Goal: Task Accomplishment & Management: Manage account settings

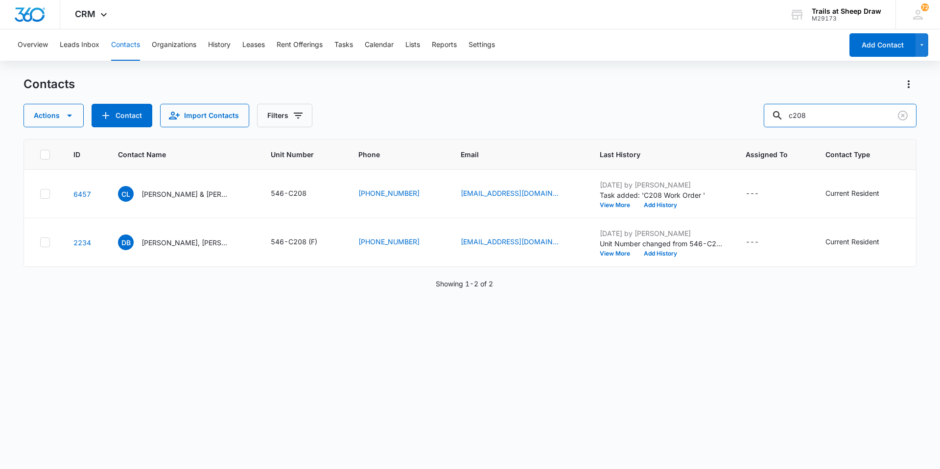
drag, startPoint x: 757, startPoint y: 117, endPoint x: 702, endPoint y: 116, distance: 55.3
click at [703, 116] on div "Actions Contact Import Contacts Filters c208" at bounding box center [469, 115] width 893 height 23
drag, startPoint x: 846, startPoint y: 115, endPoint x: 839, endPoint y: 116, distance: 6.4
click at [843, 115] on input "f306" at bounding box center [840, 115] width 153 height 23
type input "f"
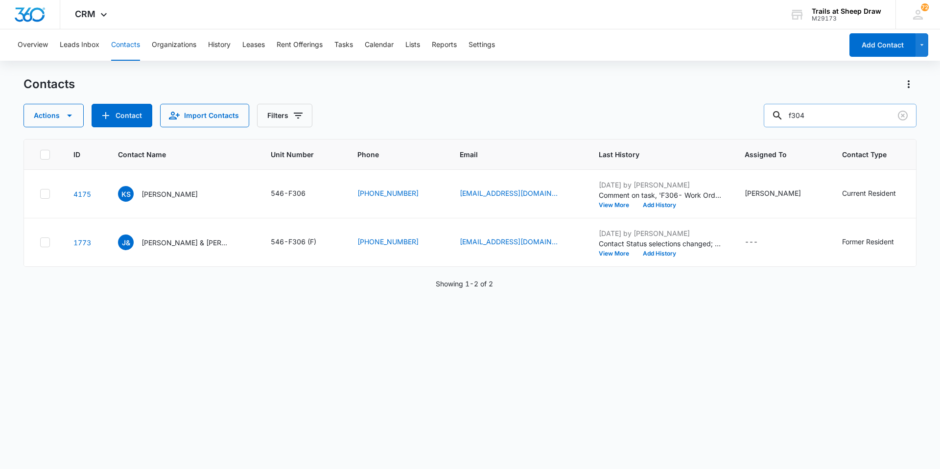
type input "f304"
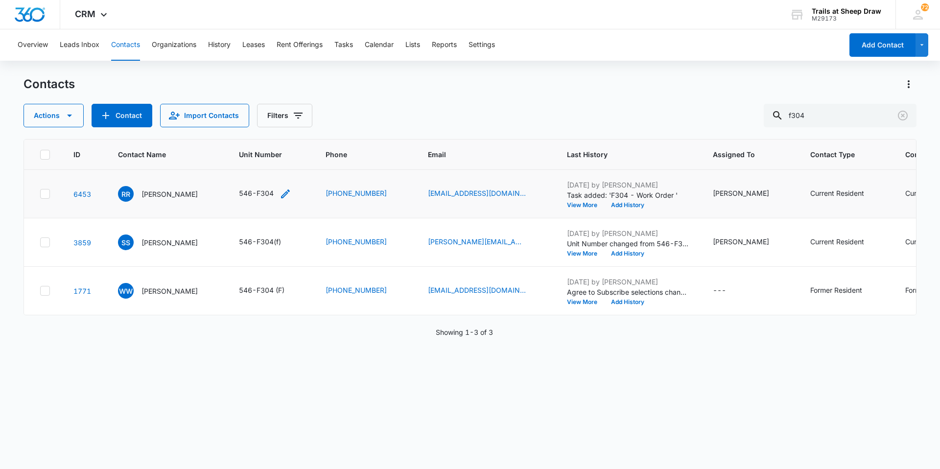
click at [259, 195] on div "546-F304" at bounding box center [256, 193] width 35 height 10
click at [182, 195] on div "RR [PERSON_NAME]" at bounding box center [166, 194] width 97 height 16
click at [211, 207] on td "RR Rohit Rajana Cancel Save" at bounding box center [166, 194] width 121 height 48
click at [157, 194] on p "[PERSON_NAME]" at bounding box center [169, 194] width 56 height 10
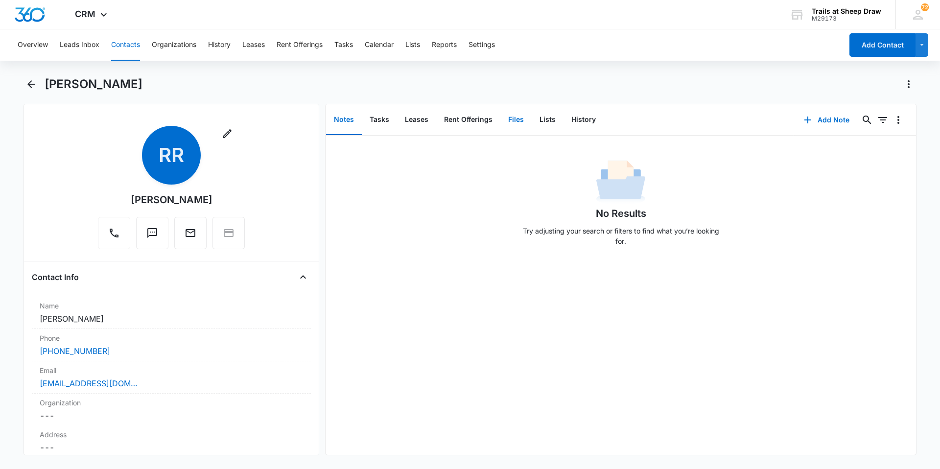
click at [527, 122] on button "Files" at bounding box center [515, 120] width 31 height 30
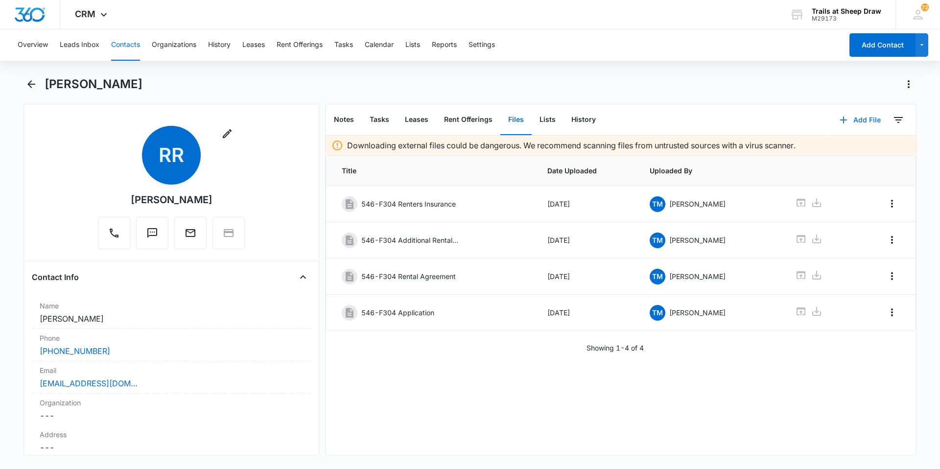
click at [840, 112] on button "Add File" at bounding box center [860, 119] width 61 height 23
click at [836, 149] on div "Upload Files" at bounding box center [846, 151] width 39 height 7
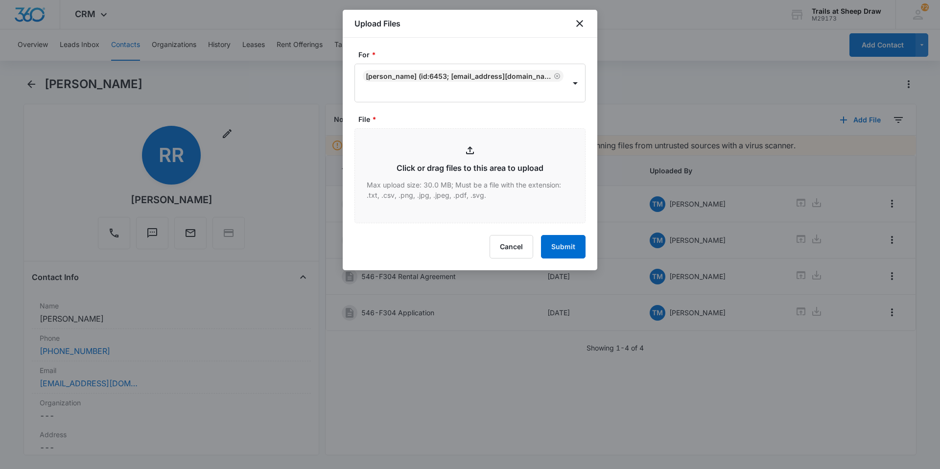
type input "C:\fakepath\546-F304 [PERSON_NAME].pdf"
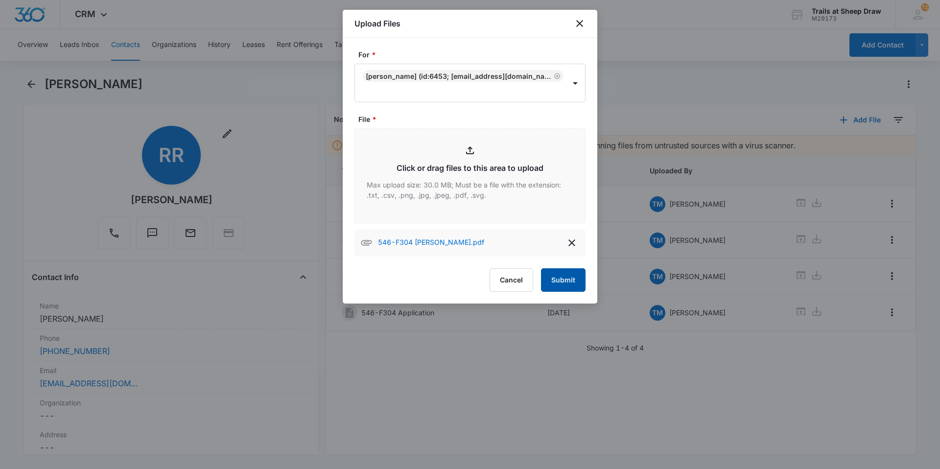
click at [576, 274] on button "Submit" at bounding box center [563, 279] width 45 height 23
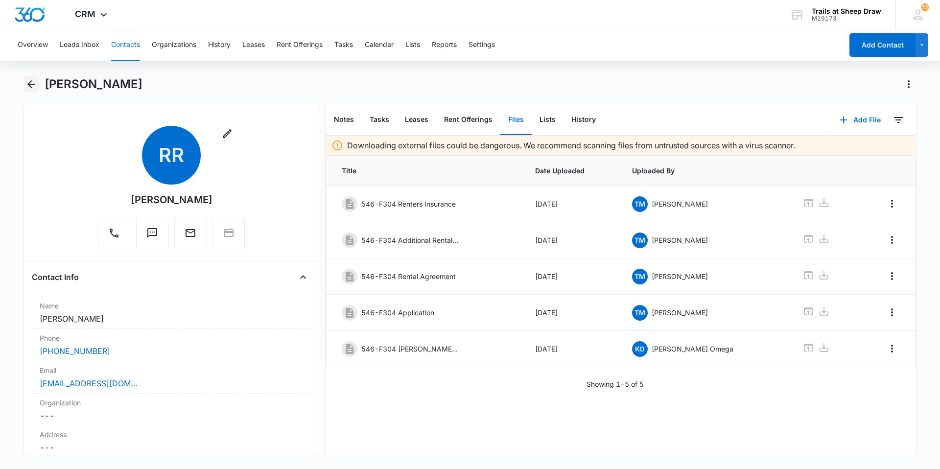
click at [28, 85] on icon "Back" at bounding box center [31, 84] width 8 height 8
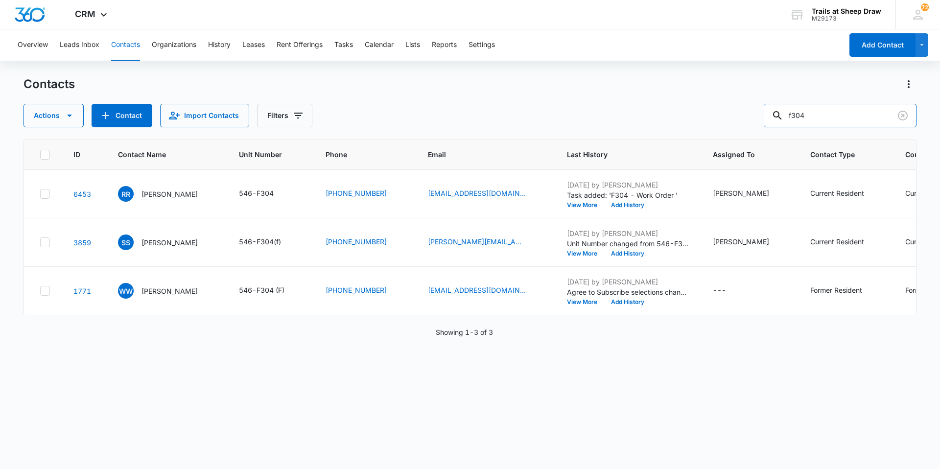
drag, startPoint x: 833, startPoint y: 112, endPoint x: 753, endPoint y: 115, distance: 79.8
click at [753, 115] on div "Actions Contact Import Contacts Filters f304" at bounding box center [469, 115] width 893 height 23
type input "d105"
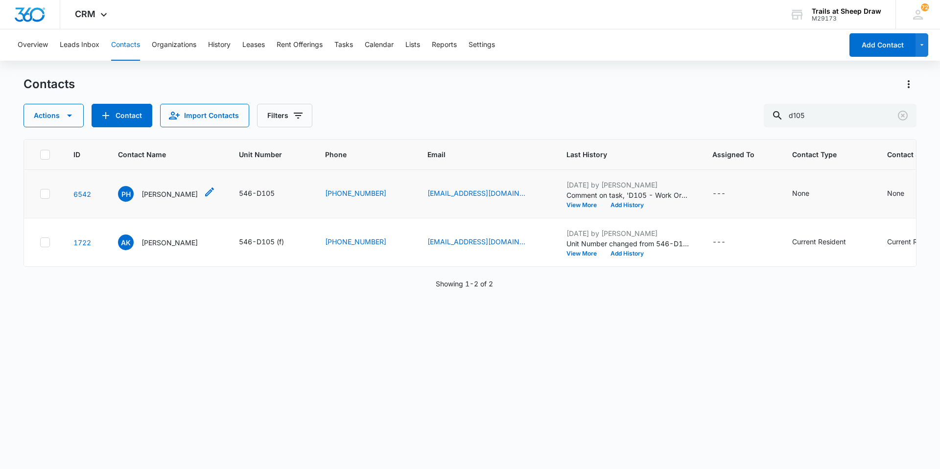
click at [197, 198] on p "[PERSON_NAME]" at bounding box center [169, 194] width 56 height 10
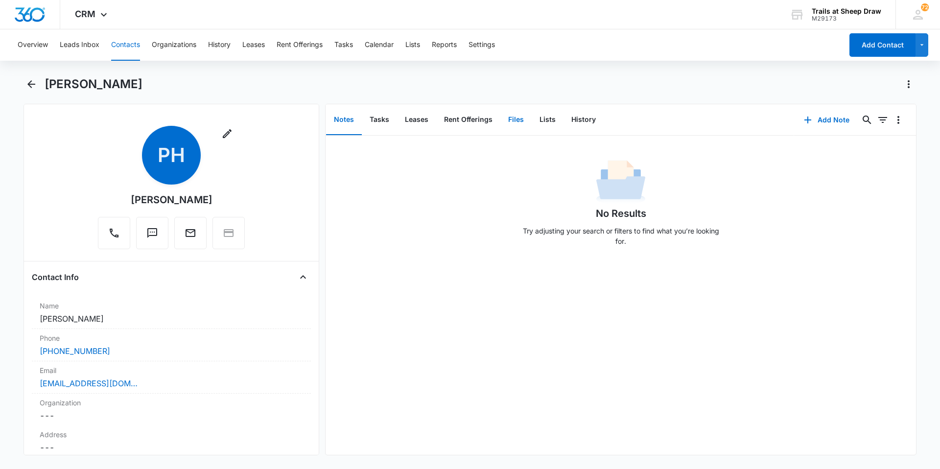
click at [504, 121] on button "Files" at bounding box center [515, 120] width 31 height 30
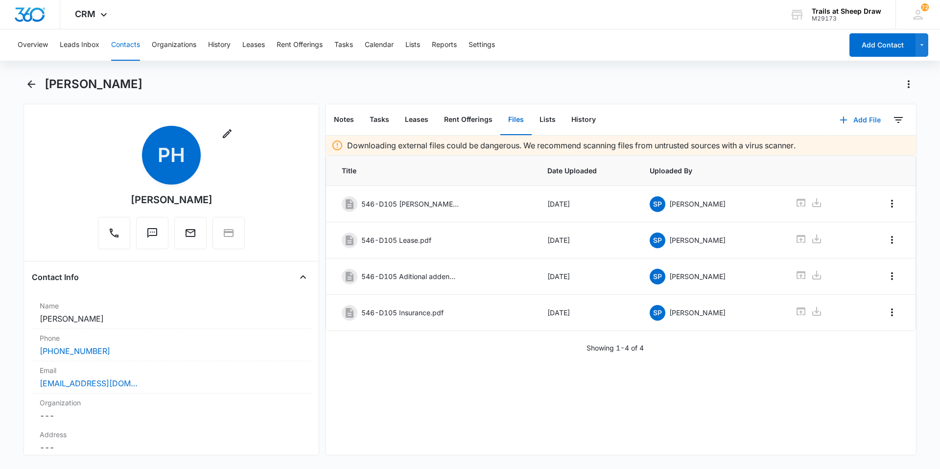
click at [852, 118] on button "Add File" at bounding box center [860, 119] width 61 height 23
click at [847, 148] on div "Upload Files" at bounding box center [846, 151] width 39 height 7
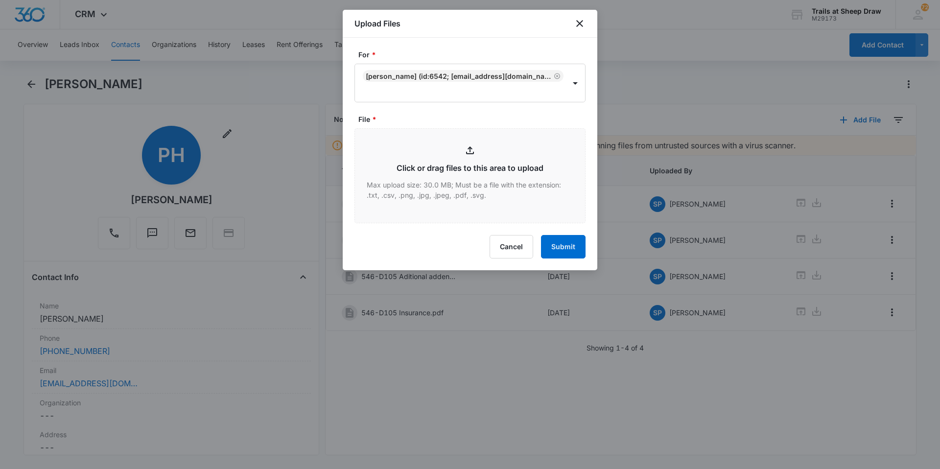
type input "C:\fakepath\546-D105 Relinquish Addendum.pdf"
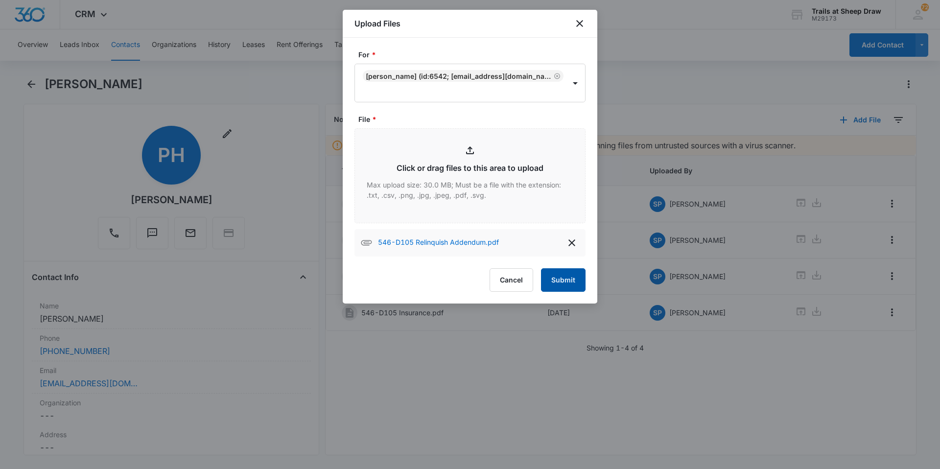
click at [569, 284] on button "Submit" at bounding box center [563, 279] width 45 height 23
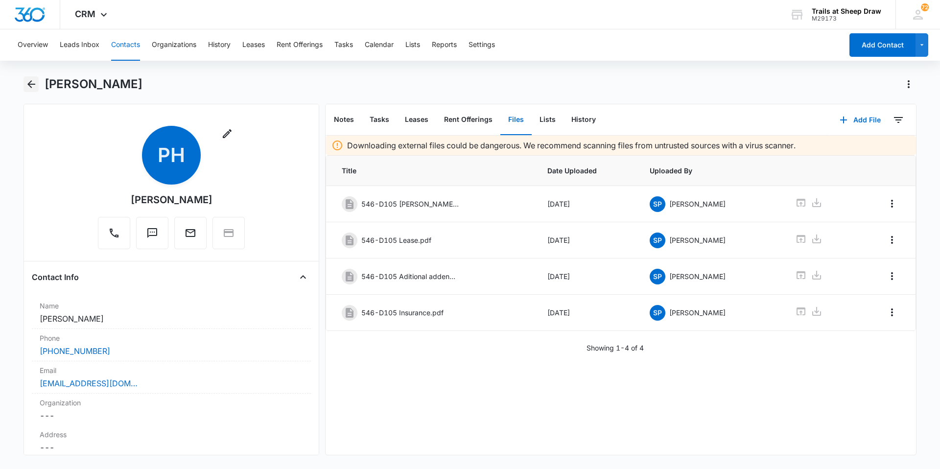
click at [34, 85] on icon "Back" at bounding box center [31, 84] width 8 height 8
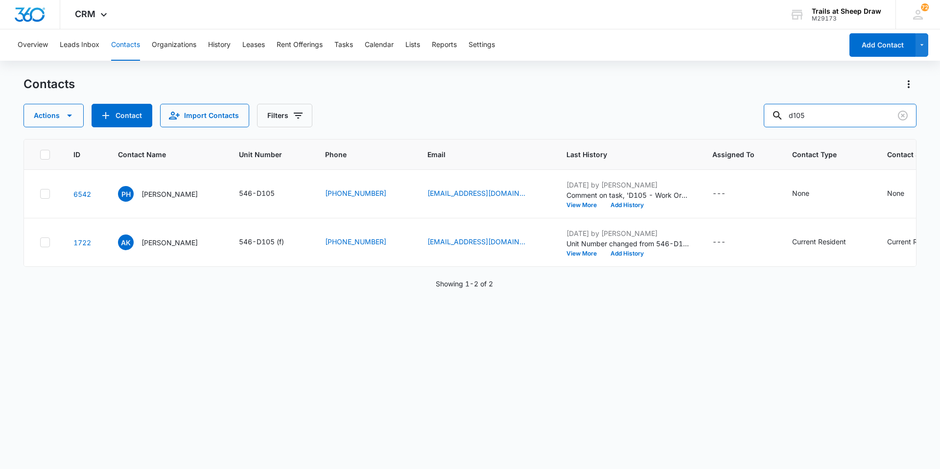
drag, startPoint x: 834, startPoint y: 123, endPoint x: 777, endPoint y: 140, distance: 59.0
click at [777, 140] on div "Contacts Actions Contact Import Contacts Filters d105 ID Contact Name Unit Numb…" at bounding box center [469, 272] width 893 height 392
type input "b105"
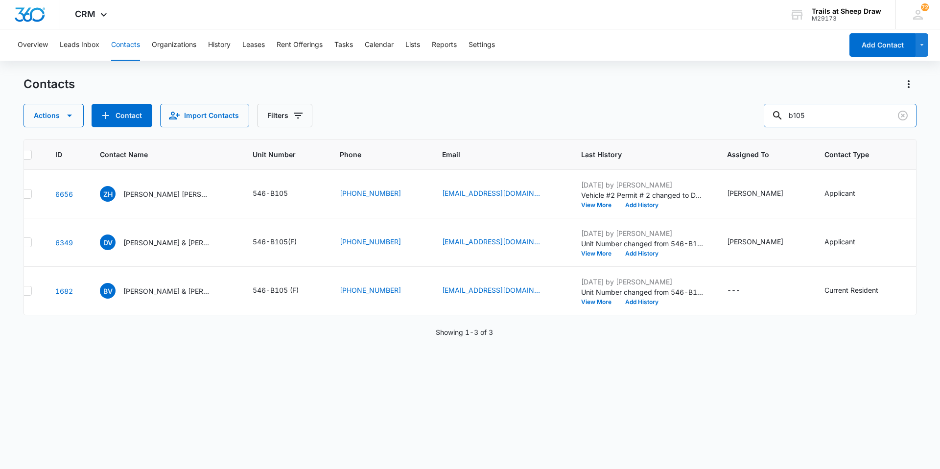
scroll to position [0, 10]
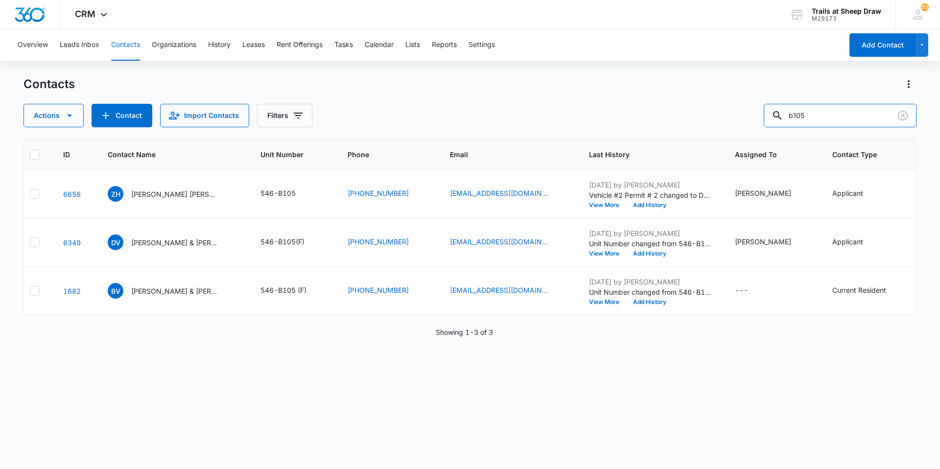
drag, startPoint x: 828, startPoint y: 116, endPoint x: 721, endPoint y: 114, distance: 107.7
click at [724, 114] on div "Actions Contact Import Contacts Filters b105" at bounding box center [469, 115] width 893 height 23
type input "h101"
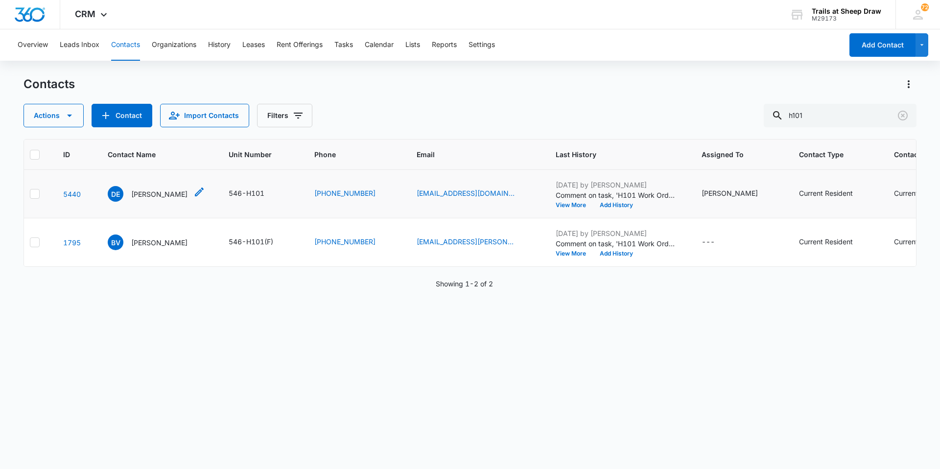
click at [167, 193] on p "[PERSON_NAME]" at bounding box center [159, 194] width 56 height 10
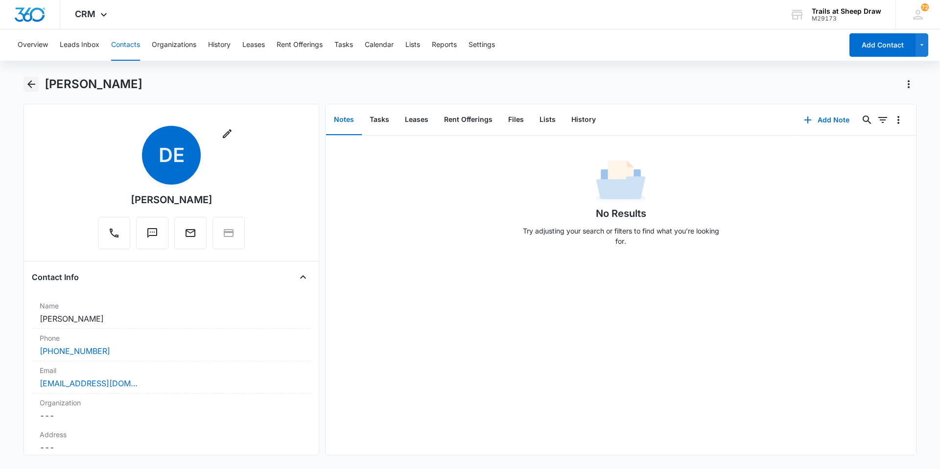
click at [27, 88] on icon "Back" at bounding box center [31, 84] width 12 height 12
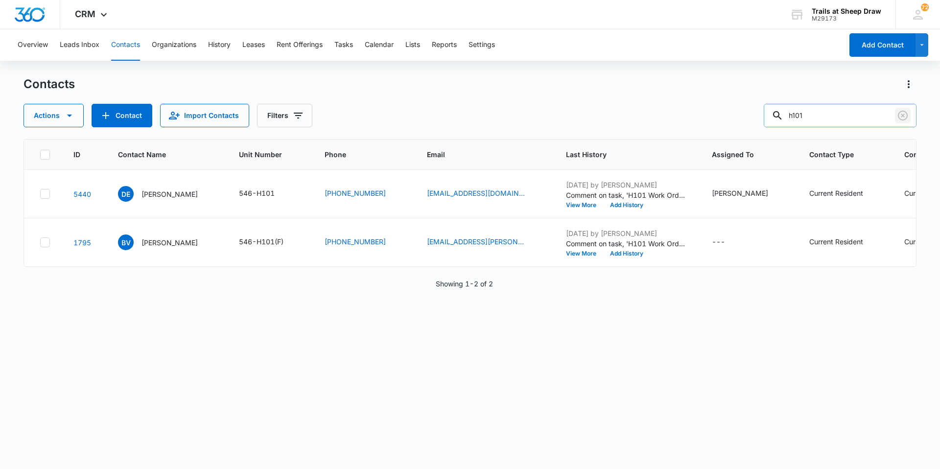
click at [902, 118] on icon "Clear" at bounding box center [903, 116] width 12 height 12
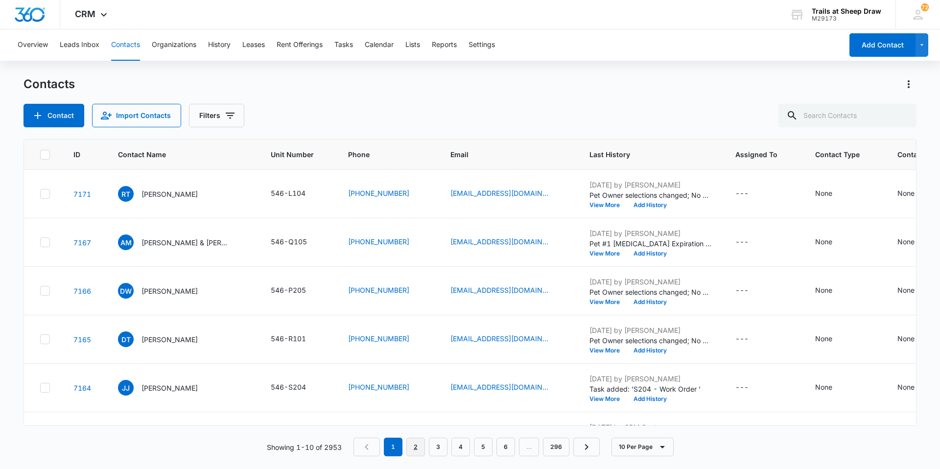
click at [416, 450] on link "2" at bounding box center [415, 447] width 19 height 19
click at [398, 451] on link "1" at bounding box center [395, 447] width 19 height 19
click at [124, 44] on button "Contacts" at bounding box center [125, 44] width 29 height 31
click at [911, 81] on icon "Actions" at bounding box center [909, 84] width 12 height 12
click at [611, 74] on div "Overview Leads Inbox Contacts Organizations History Leases Rent Offerings Tasks…" at bounding box center [470, 248] width 940 height 439
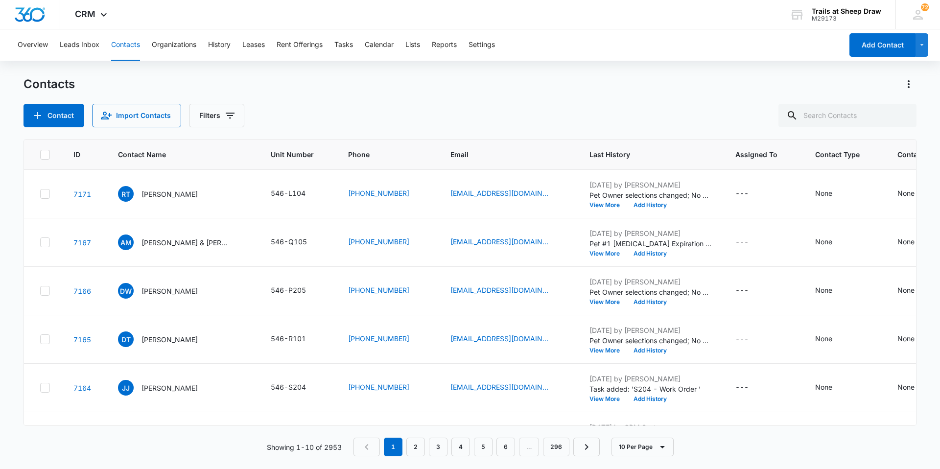
click at [144, 46] on div "Overview Leads Inbox Contacts Organizations History Leases Rent Offerings Tasks…" at bounding box center [427, 44] width 831 height 31
click at [136, 49] on button "Contacts" at bounding box center [125, 44] width 29 height 31
click at [25, 46] on button "Overview" at bounding box center [33, 44] width 30 height 31
